Goal: Communication & Community: Answer question/provide support

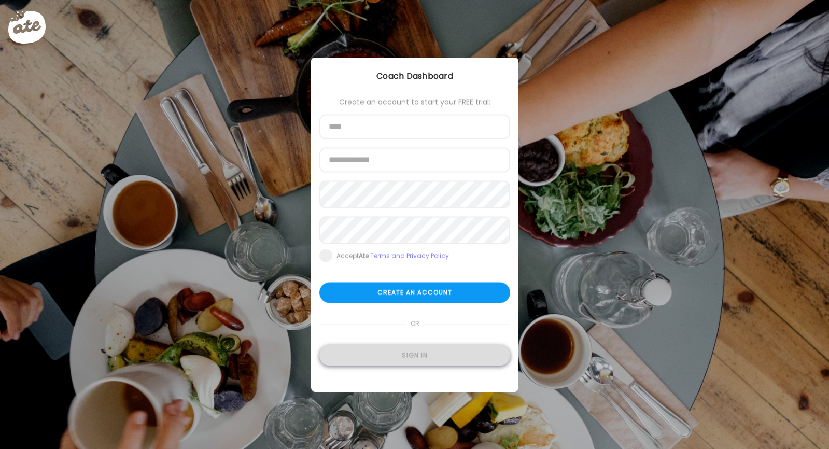
click at [449, 357] on div "Sign in" at bounding box center [414, 355] width 191 height 21
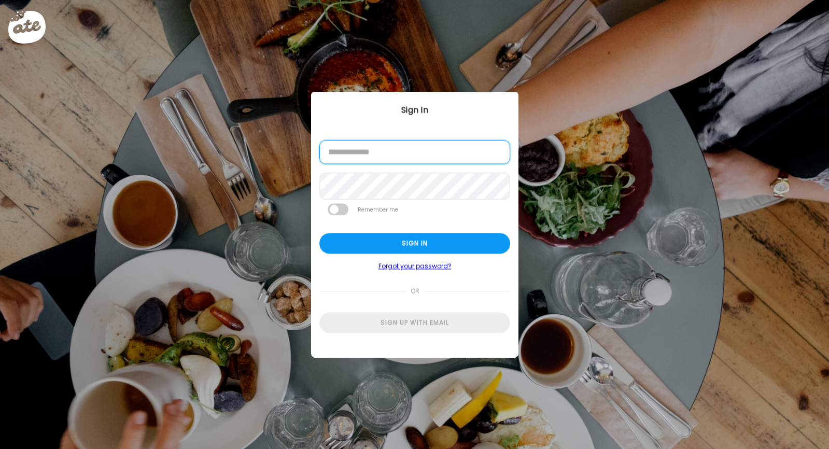
click at [428, 148] on input "email" at bounding box center [414, 153] width 191 height 24
type input "**********"
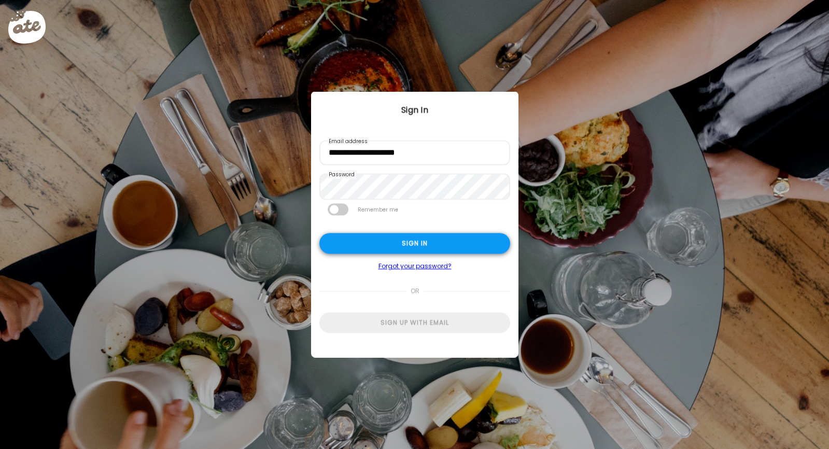
click at [416, 246] on div "Sign in" at bounding box center [414, 243] width 191 height 21
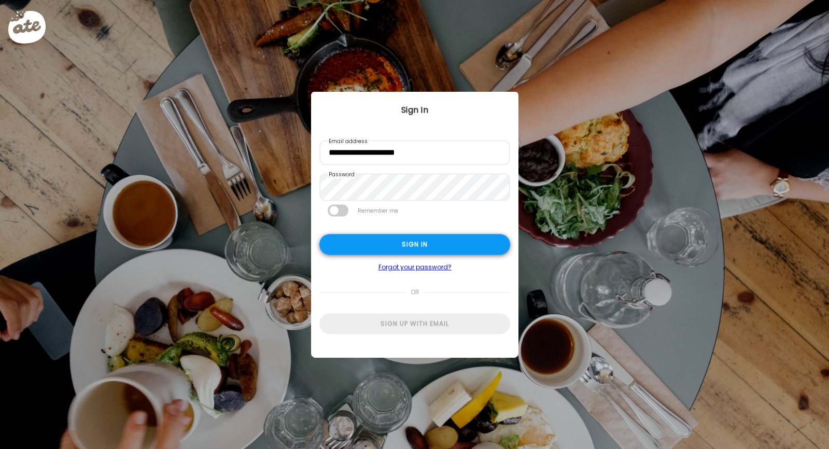
type textarea "**********"
type input "**********"
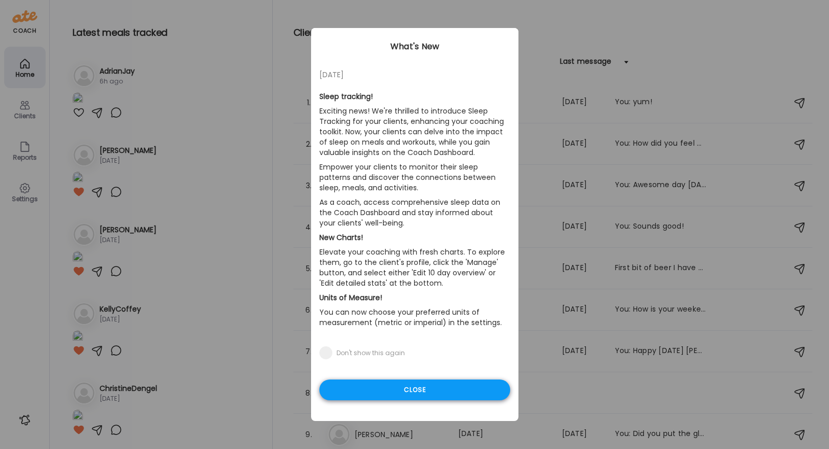
click at [401, 385] on div "Close" at bounding box center [414, 390] width 191 height 21
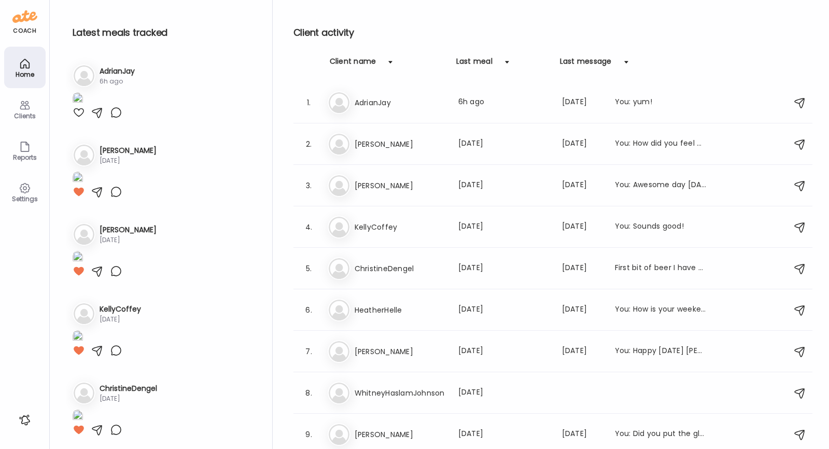
click at [27, 108] on icon at bounding box center [25, 105] width 12 height 12
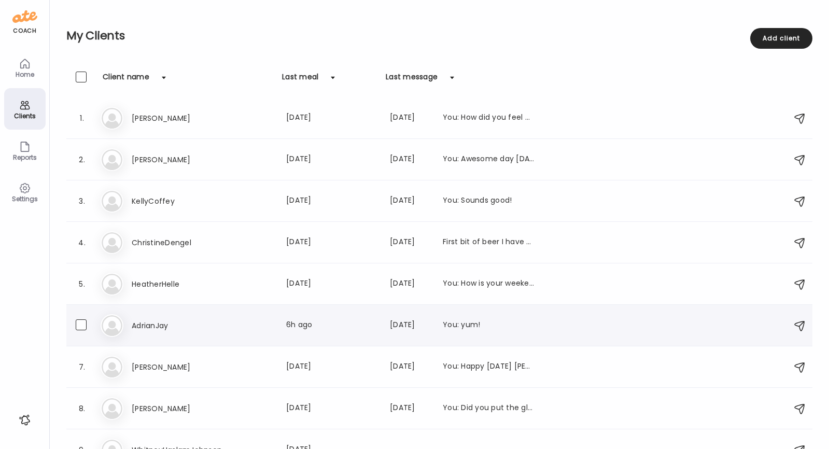
click at [162, 318] on div "Ad AdrianJay Last meal: 6h ago Last message: 19d ago You: yum!" at bounding box center [441, 325] width 681 height 23
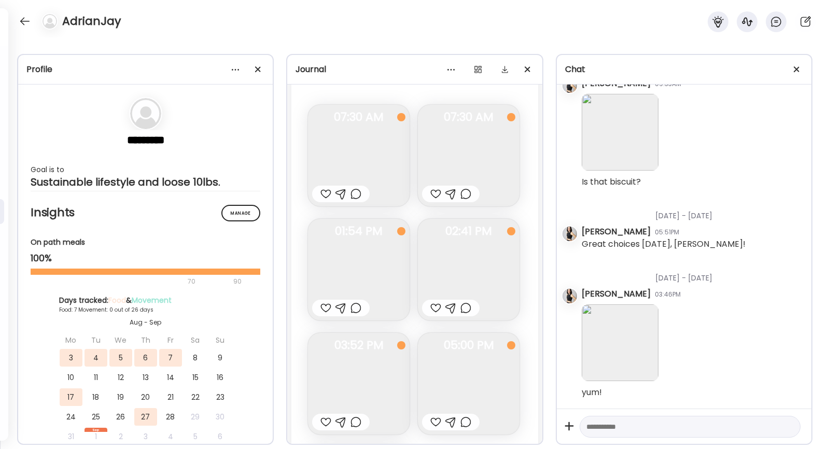
scroll to position [4674, 0]
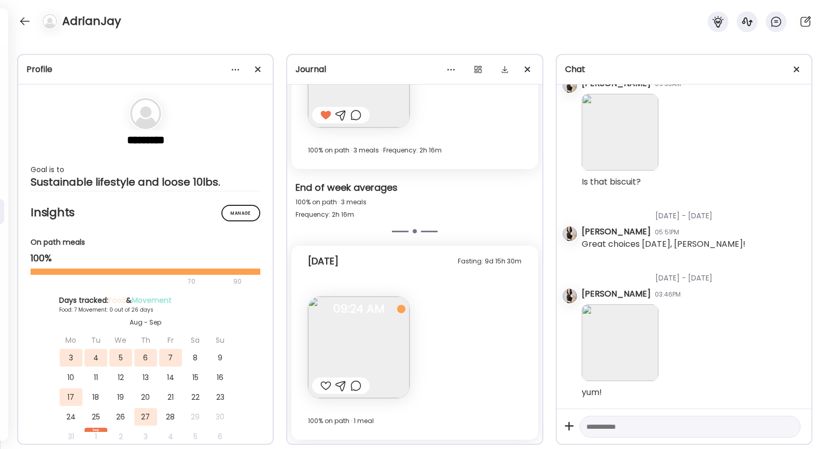
click at [325, 387] on div at bounding box center [325, 386] width 11 height 12
click at [616, 421] on textarea at bounding box center [681, 427] width 189 height 12
type textarea "**********"
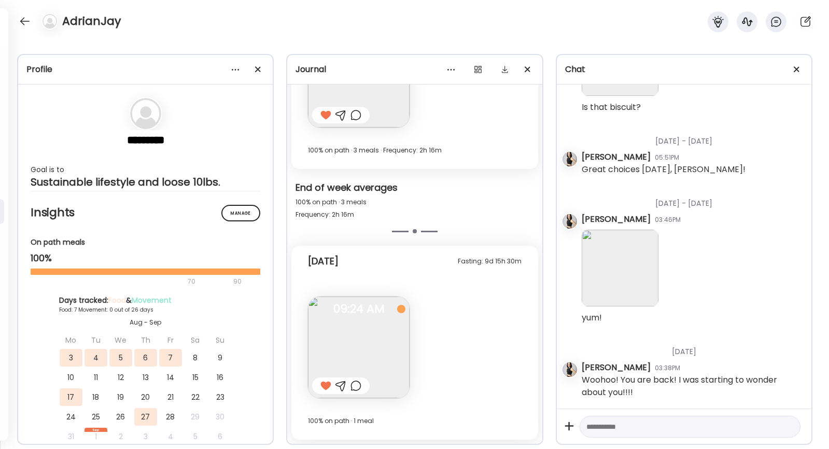
scroll to position [9845, 0]
click at [372, 365] on img at bounding box center [359, 348] width 102 height 102
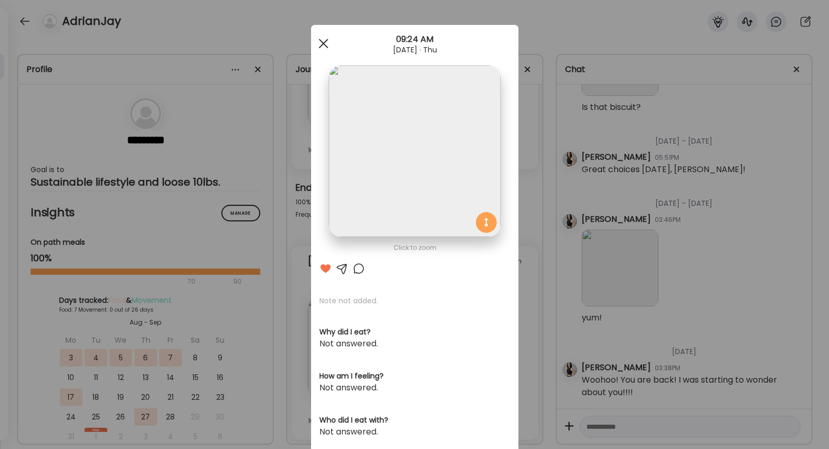
click at [327, 41] on div at bounding box center [323, 43] width 21 height 21
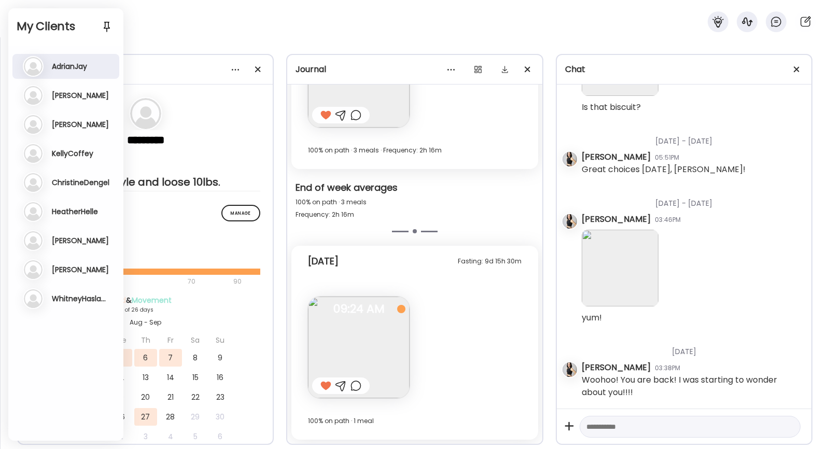
click at [67, 94] on h3 "[PERSON_NAME]" at bounding box center [80, 95] width 57 height 9
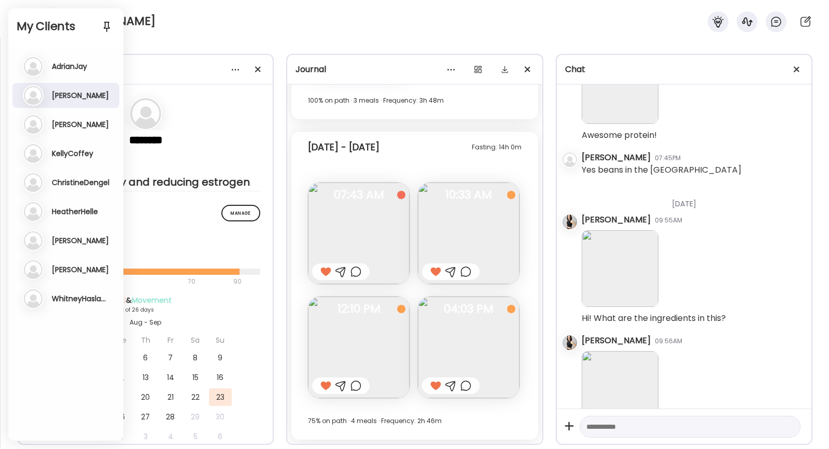
scroll to position [555, 0]
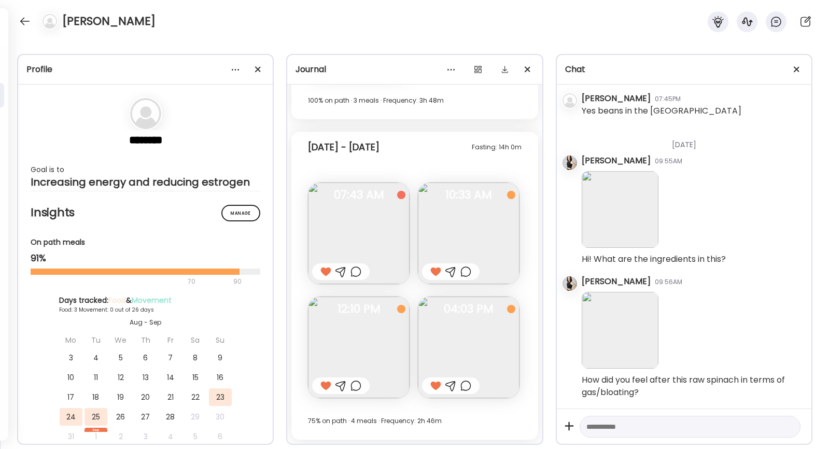
click at [376, 234] on img at bounding box center [359, 234] width 102 height 102
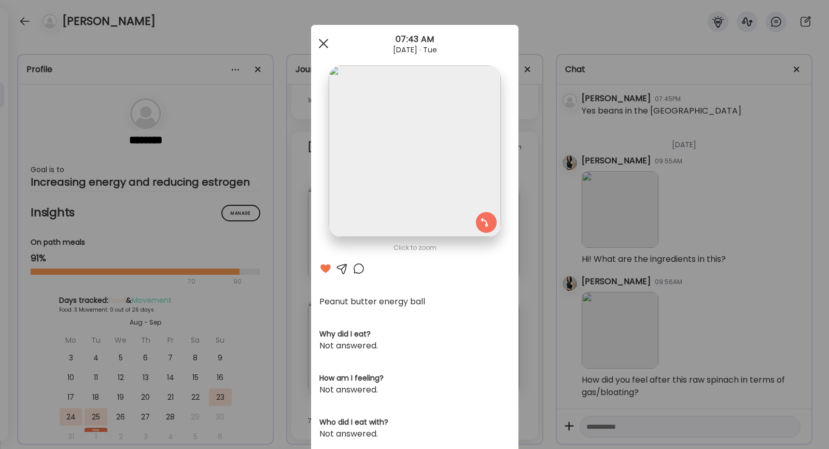
click at [320, 41] on div at bounding box center [323, 43] width 21 height 21
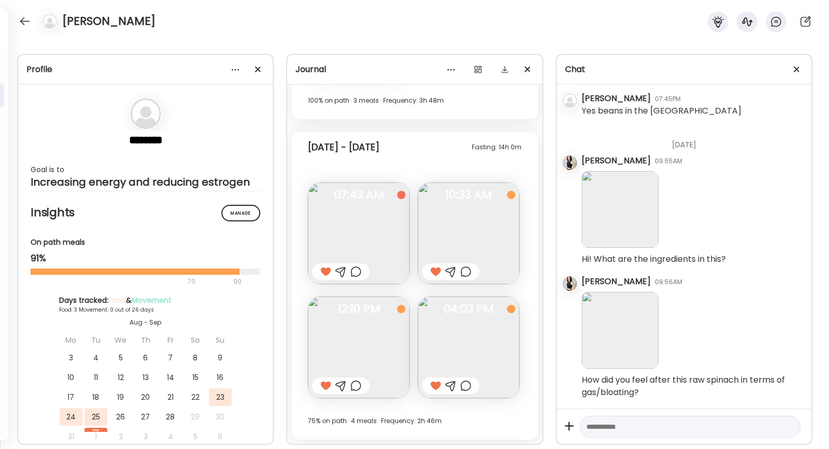
click at [463, 250] on img at bounding box center [469, 234] width 102 height 102
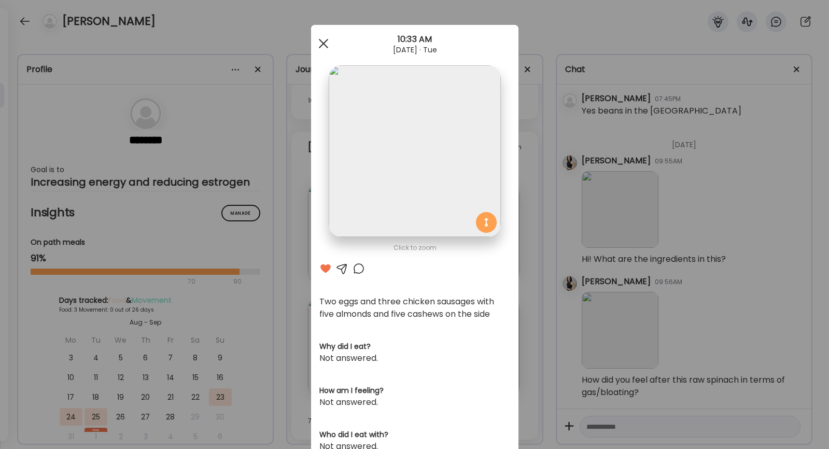
click at [322, 38] on div at bounding box center [323, 43] width 21 height 21
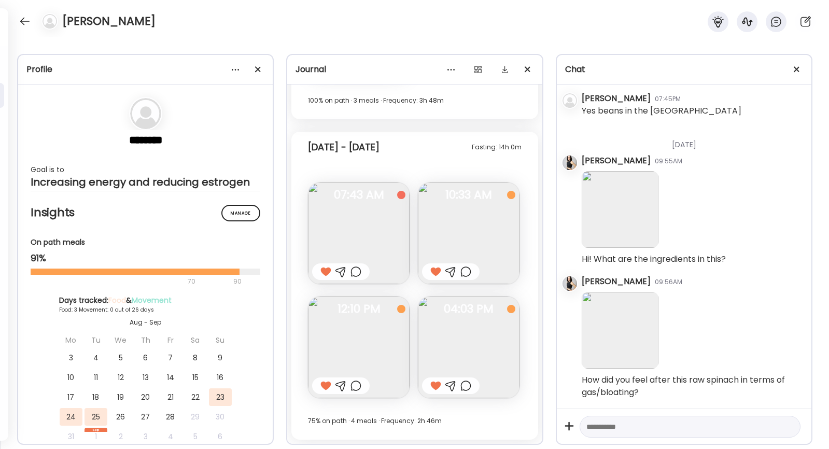
click at [359, 338] on img at bounding box center [359, 348] width 102 height 102
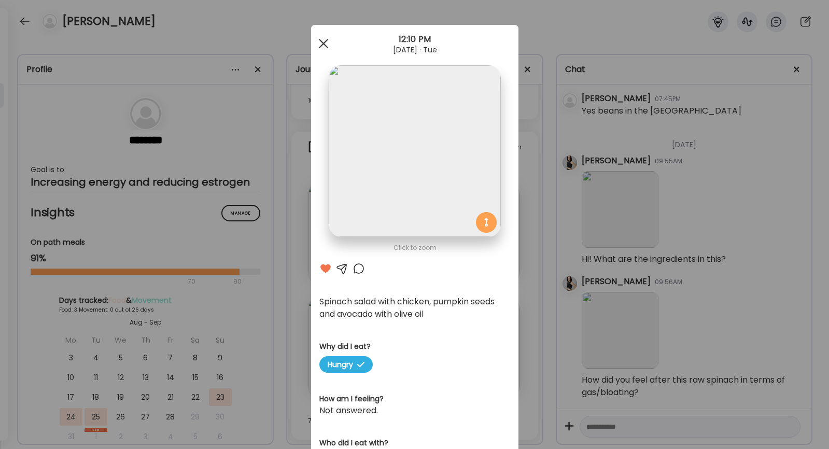
click at [325, 38] on div at bounding box center [323, 43] width 21 height 21
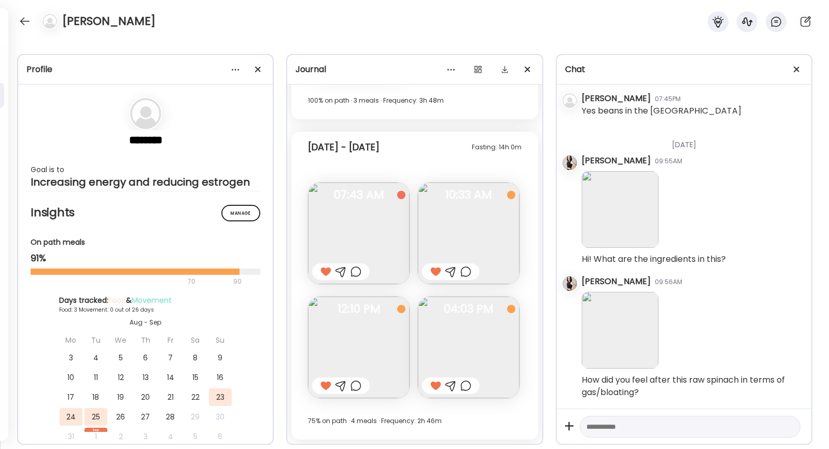
click at [468, 339] on img at bounding box center [469, 348] width 102 height 102
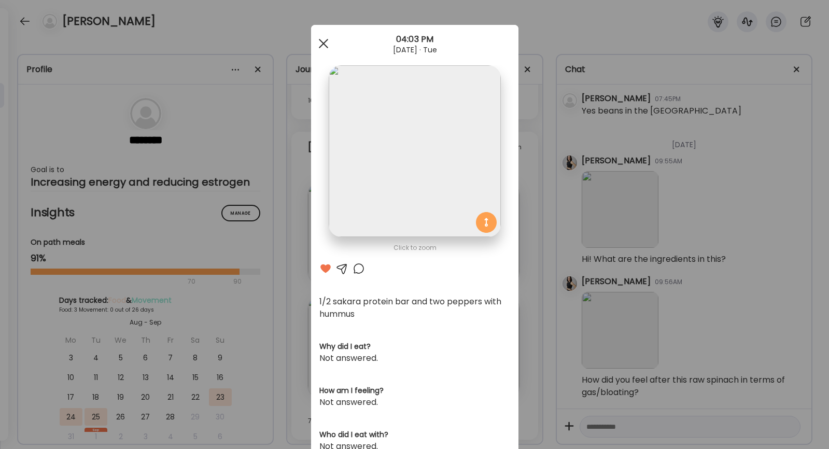
click at [324, 37] on div at bounding box center [323, 43] width 21 height 21
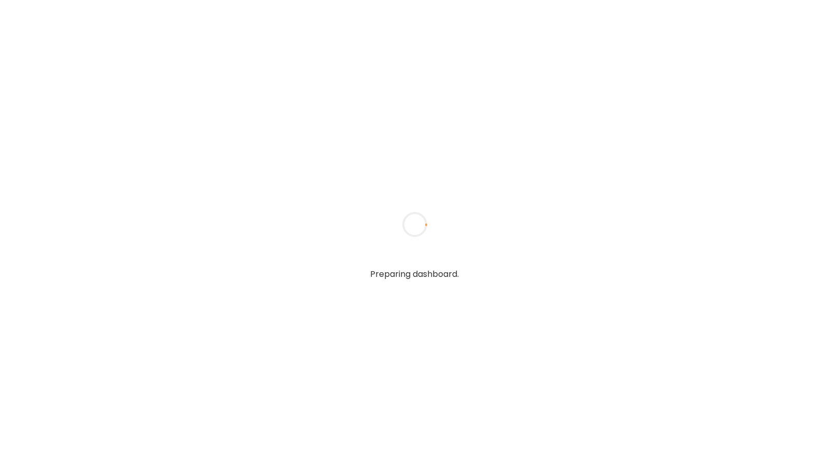
type textarea "**********"
type input "**********"
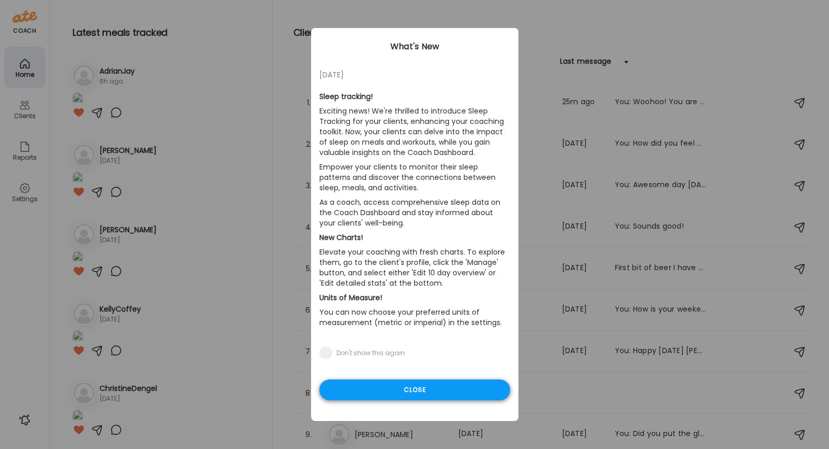
click at [428, 393] on div "Close" at bounding box center [414, 390] width 191 height 21
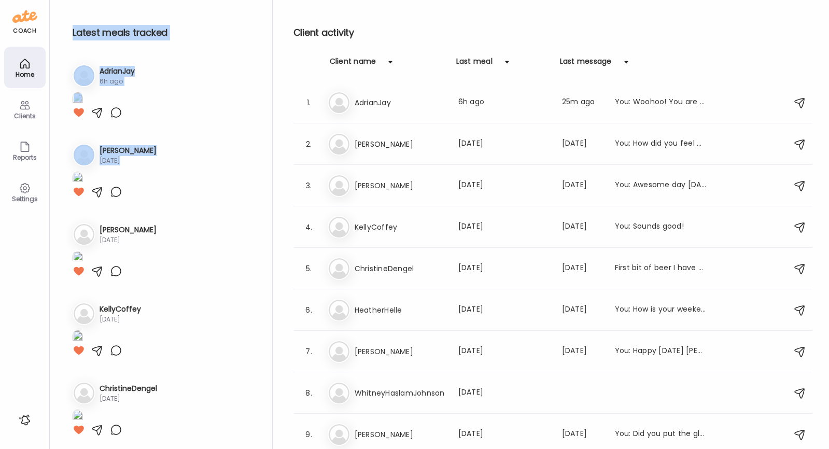
drag, startPoint x: 11, startPoint y: 446, endPoint x: 134, endPoint y: 384, distance: 137.3
click at [135, 0] on div "coach Home Clients Coaches Teams Reports Settings n/a client count Teams Let’s …" at bounding box center [414, 0] width 829 height 0
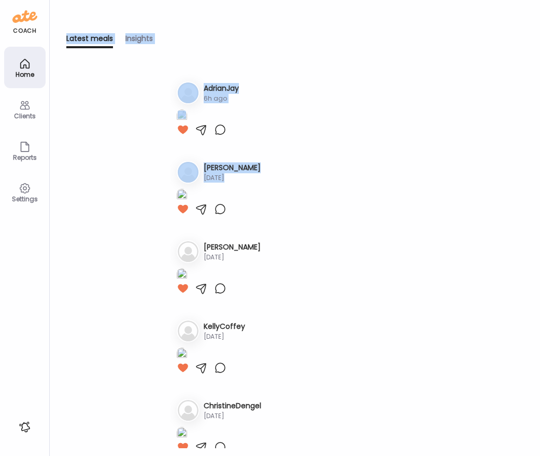
click at [143, 295] on div "Latest meals tracked 1. Ad AdrianJay 6h ago 2. Mi [PERSON_NAME] [DATE] 3. Hi 4." at bounding box center [294, 264] width 457 height 382
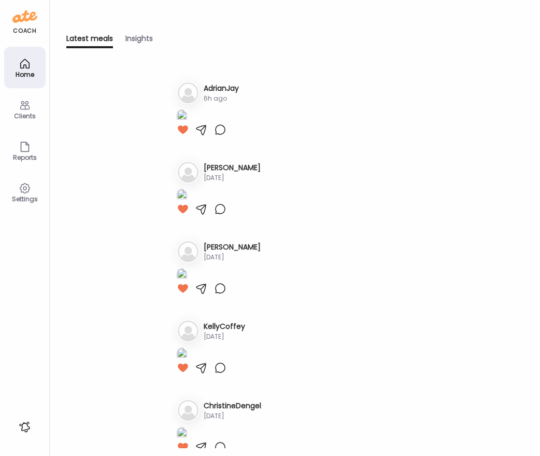
click at [30, 116] on div "Clients" at bounding box center [24, 116] width 37 height 7
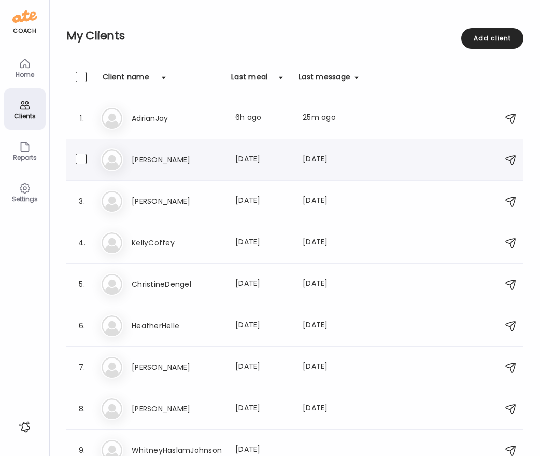
click at [155, 159] on h3 "[PERSON_NAME]" at bounding box center [177, 159] width 91 height 12
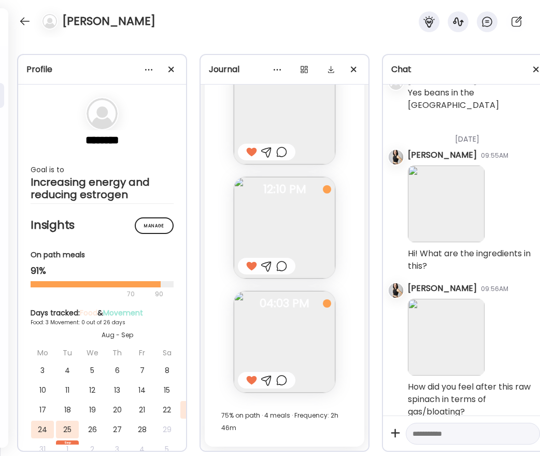
scroll to position [1334, 0]
